Goal: Find specific page/section: Locate a particular part of the current website

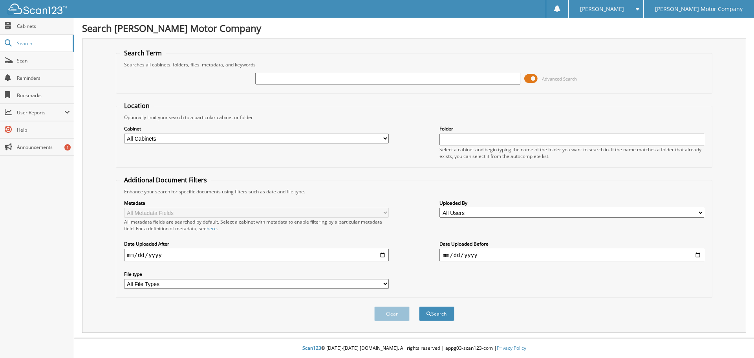
click at [313, 77] on input "text" at bounding box center [387, 79] width 265 height 12
type input "145020"
click at [419, 306] on button "Search" at bounding box center [436, 313] width 35 height 15
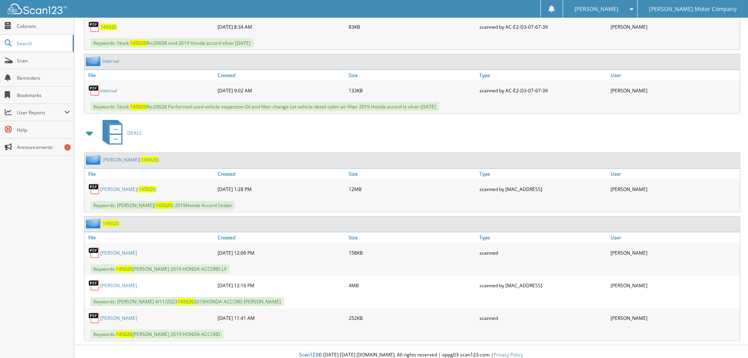
scroll to position [416, 0]
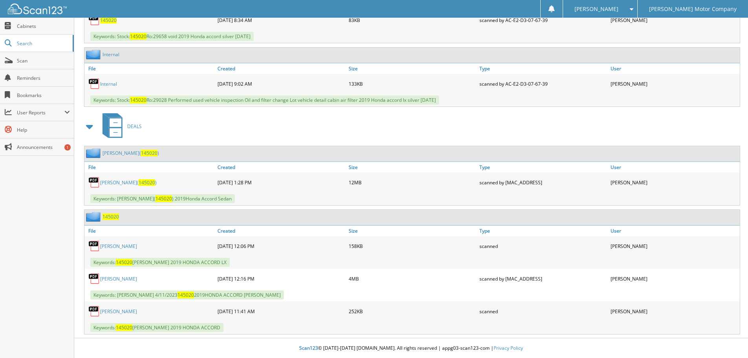
click at [124, 182] on link "[PERSON_NAME]( 145020 )" at bounding box center [128, 182] width 57 height 7
